Goal: Information Seeking & Learning: Learn about a topic

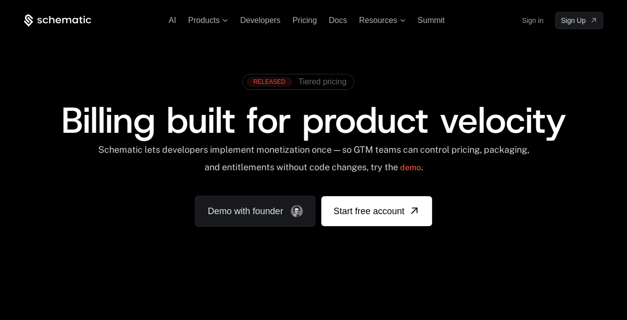
click at [335, 79] on span "Tiered pricing" at bounding box center [322, 81] width 48 height 9
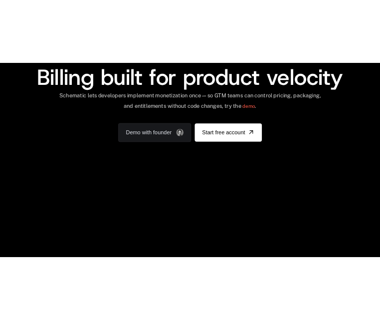
scroll to position [90, 0]
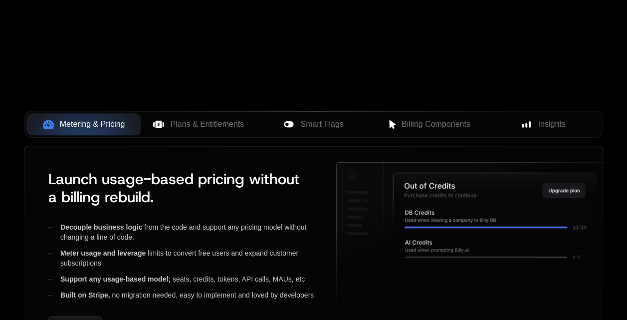
scroll to position [360, 0]
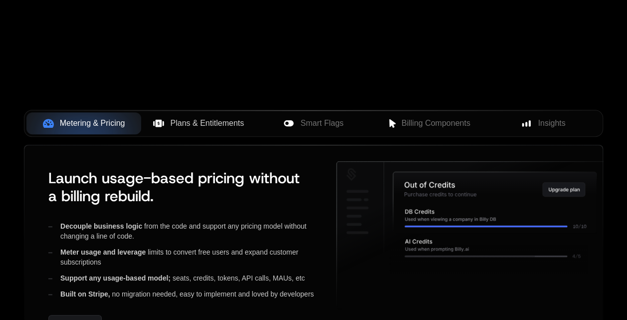
click at [224, 123] on span "Plans & Entitlements" at bounding box center [207, 123] width 74 height 12
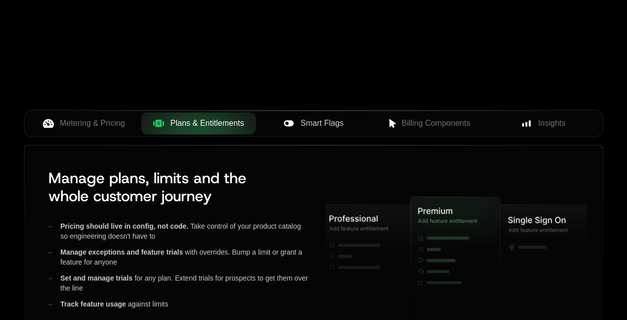
click at [297, 119] on div "Smart Flags" at bounding box center [313, 123] width 99 height 12
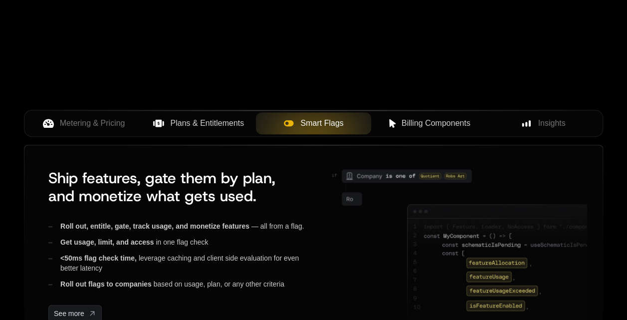
click at [380, 120] on div "Billing Components" at bounding box center [428, 123] width 99 height 12
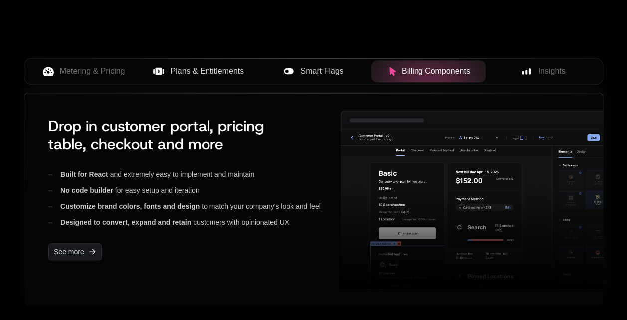
scroll to position [412, 0]
click at [380, 69] on span "Insights" at bounding box center [551, 71] width 27 height 12
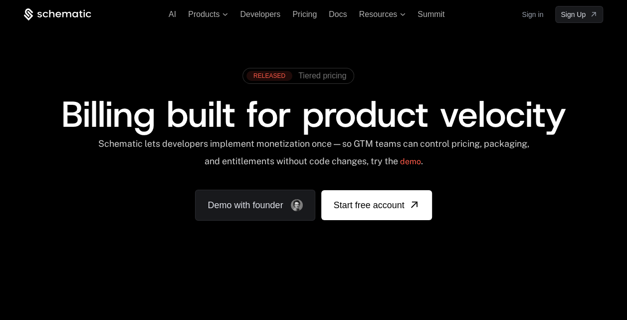
scroll to position [5, 0]
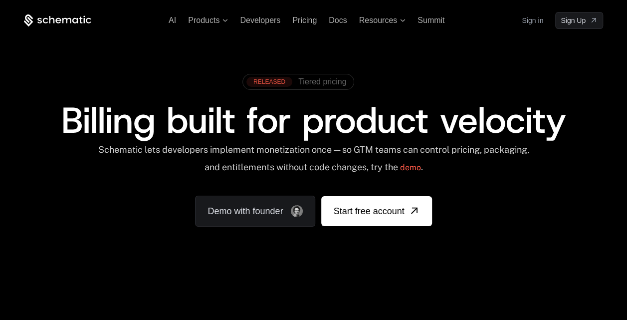
click at [321, 81] on span "Tiered pricing" at bounding box center [322, 81] width 48 height 9
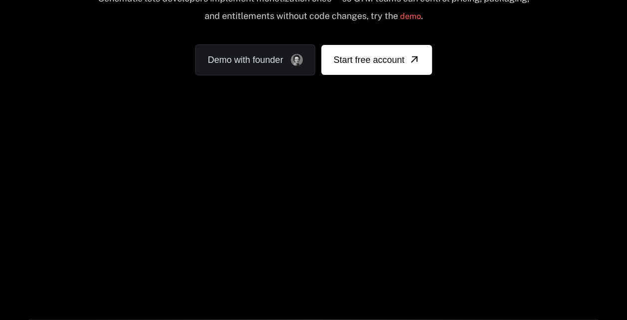
scroll to position [152, 0]
click at [512, 227] on div "Your browser does not support the video tag." at bounding box center [313, 150] width 627 height 420
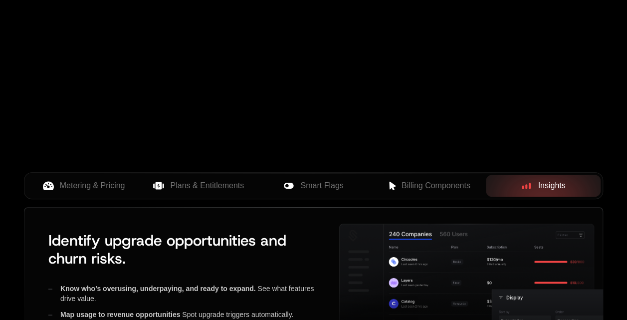
scroll to position [0, 0]
